Goal: Contribute content: Add original content to the website for others to see

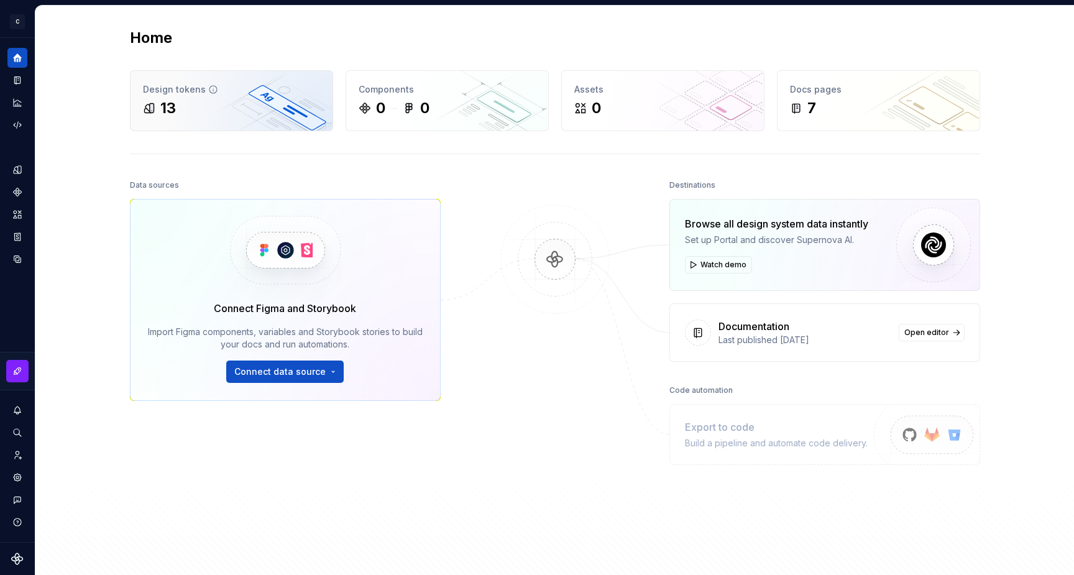
click at [165, 93] on div "Design tokens" at bounding box center [231, 89] width 177 height 12
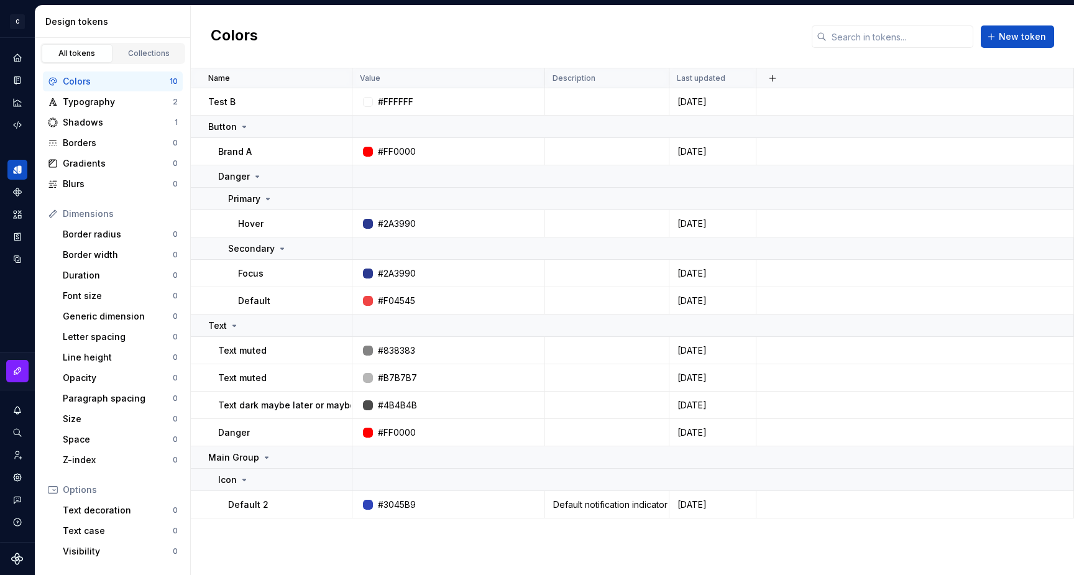
click at [489, 42] on div "Colors New token" at bounding box center [632, 37] width 883 height 63
click at [158, 56] on div "Collections" at bounding box center [149, 53] width 62 height 10
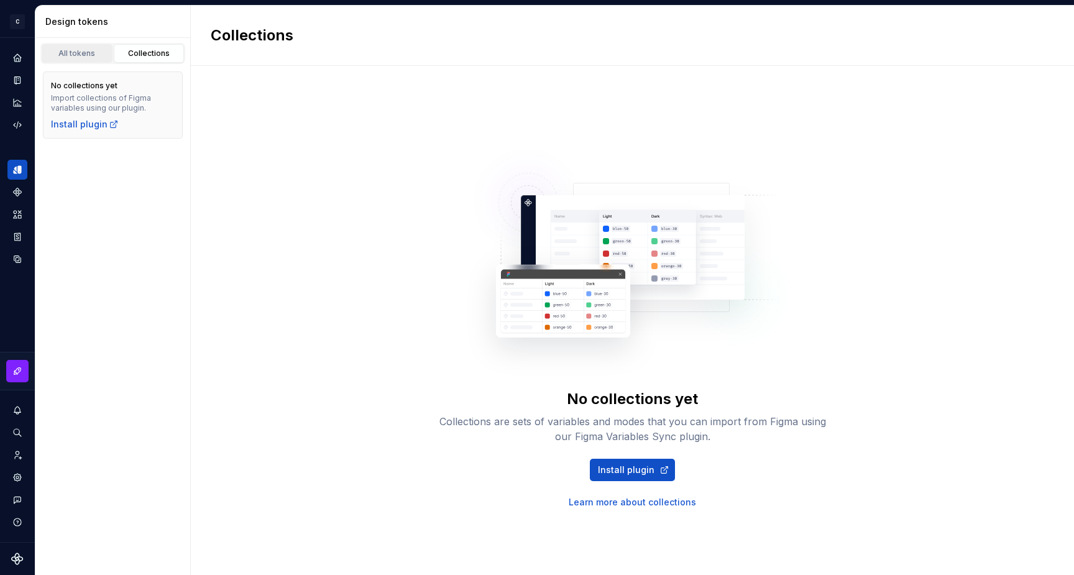
click at [80, 55] on div "All tokens" at bounding box center [77, 53] width 62 height 10
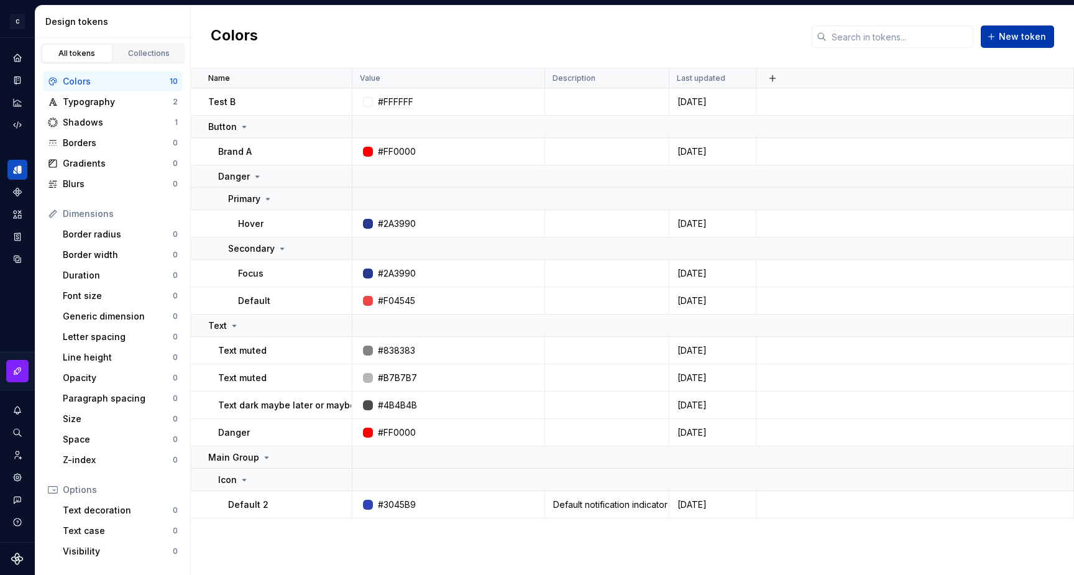
click at [1013, 42] on span "New token" at bounding box center [1021, 36] width 47 height 12
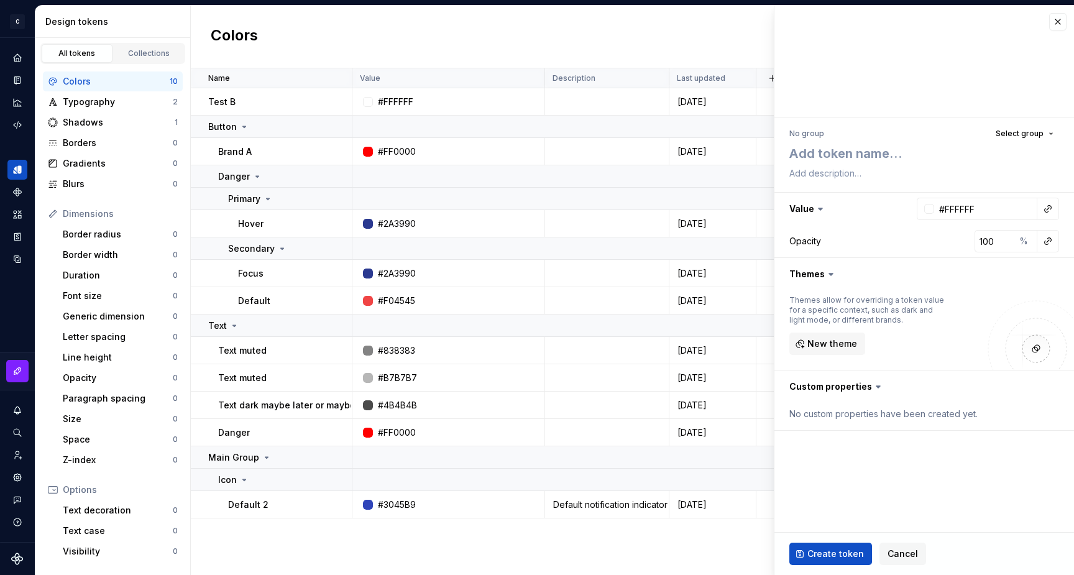
type textarea "*"
click at [892, 552] on span "Cancel" at bounding box center [902, 553] width 30 height 12
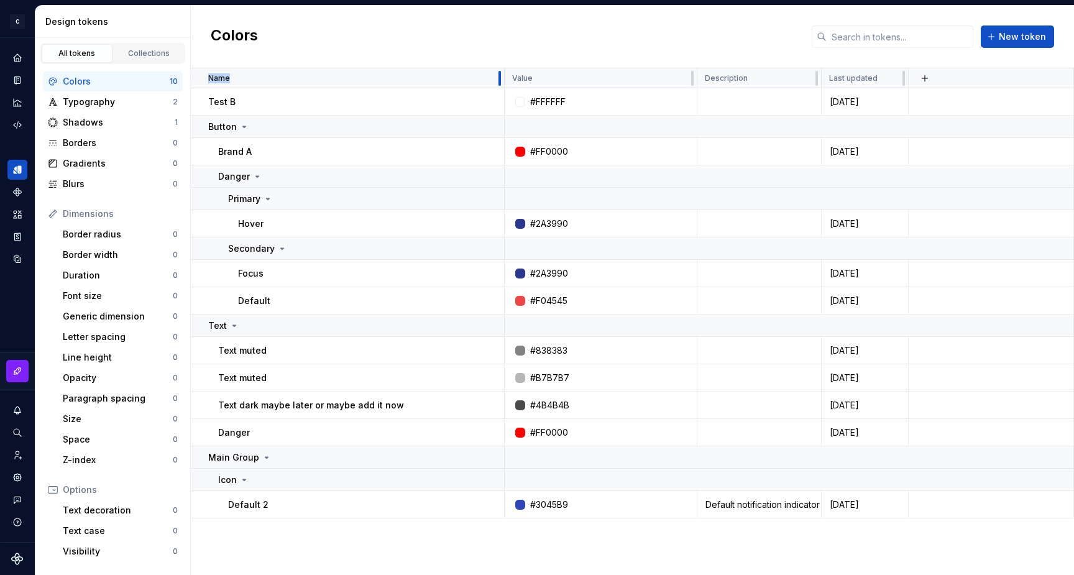
drag, startPoint x: 349, startPoint y: 78, endPoint x: 502, endPoint y: 84, distance: 153.6
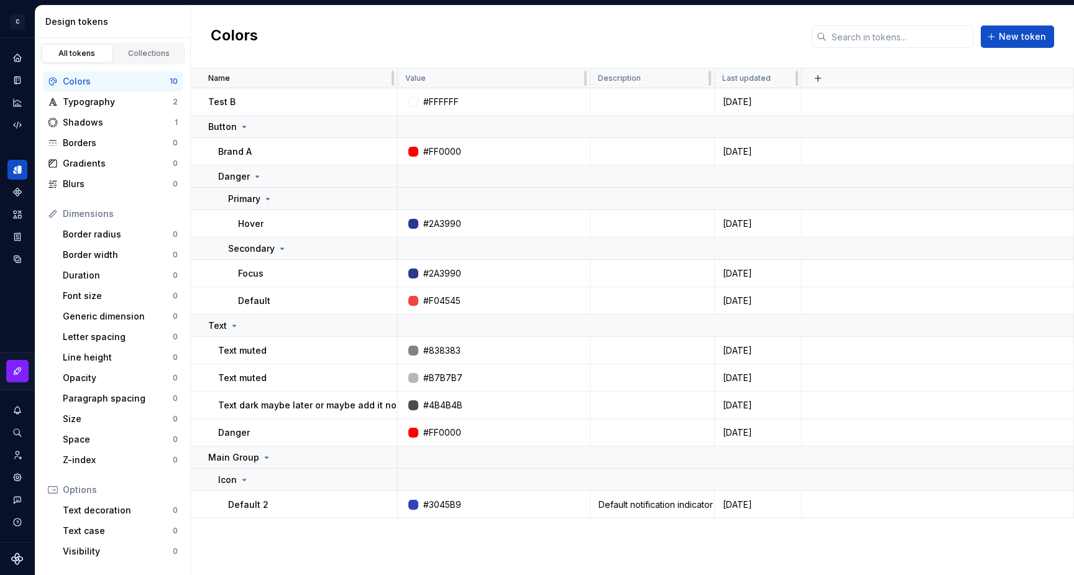
click at [475, 46] on div "Colors New token" at bounding box center [632, 37] width 883 height 63
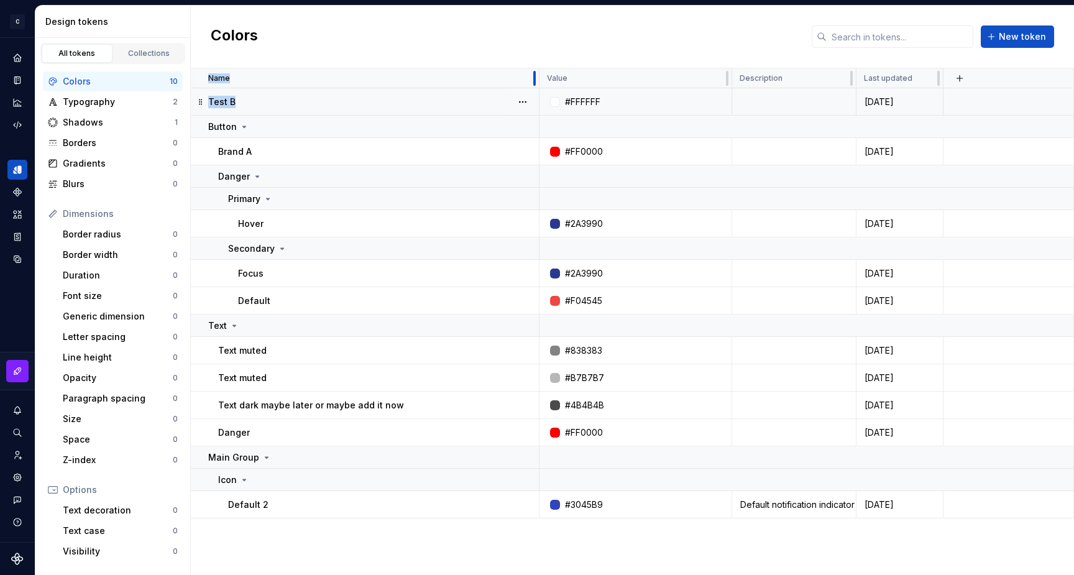
drag, startPoint x: 502, startPoint y: 79, endPoint x: 548, endPoint y: 102, distance: 51.4
click at [498, 44] on div "Colors New token" at bounding box center [632, 37] width 883 height 63
